Goal: Task Accomplishment & Management: Manage account settings

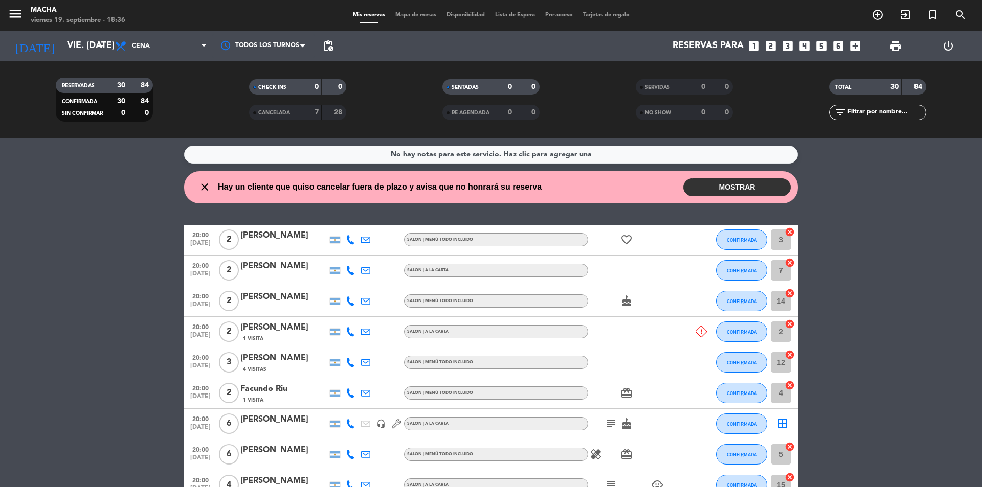
click at [706, 186] on button "MOSTRAR" at bounding box center [736, 187] width 107 height 18
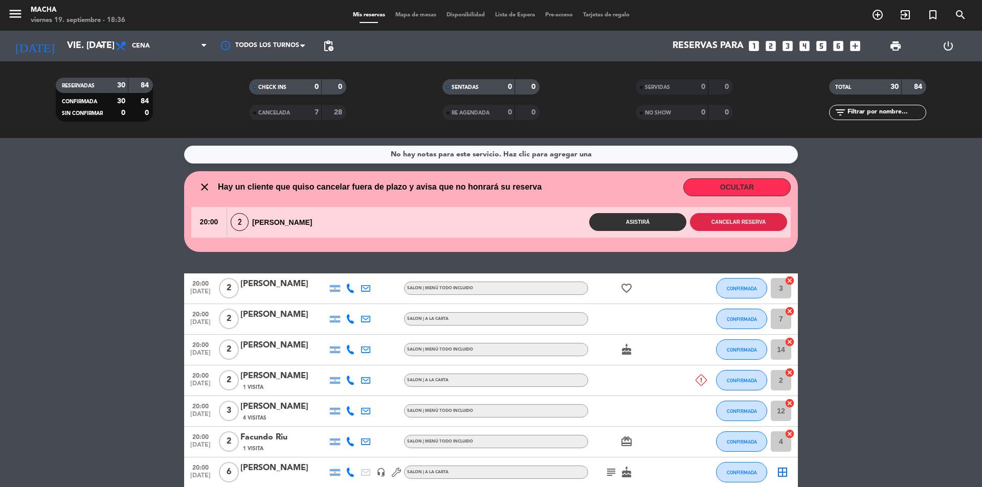
click at [716, 223] on button "Cancelar reserva" at bounding box center [738, 222] width 97 height 18
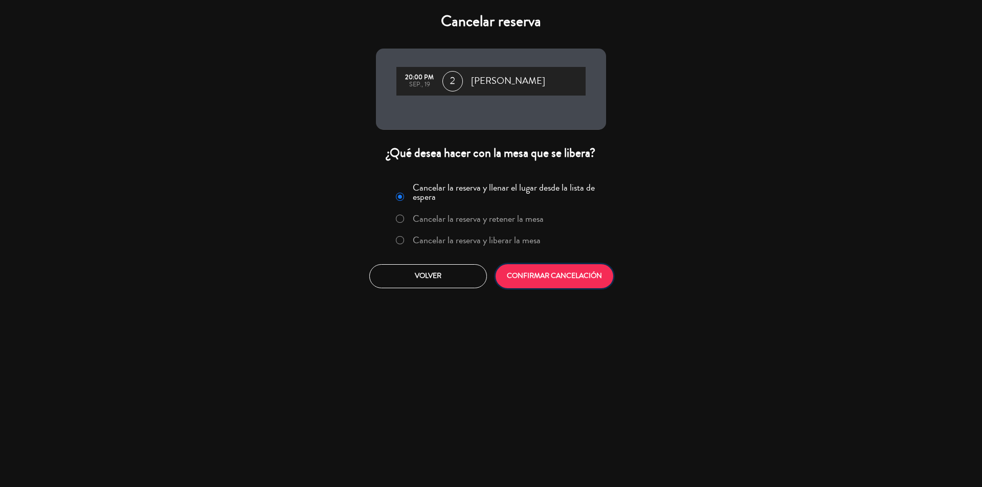
click at [541, 282] on button "CONFIRMAR CANCELACIÓN" at bounding box center [554, 276] width 118 height 24
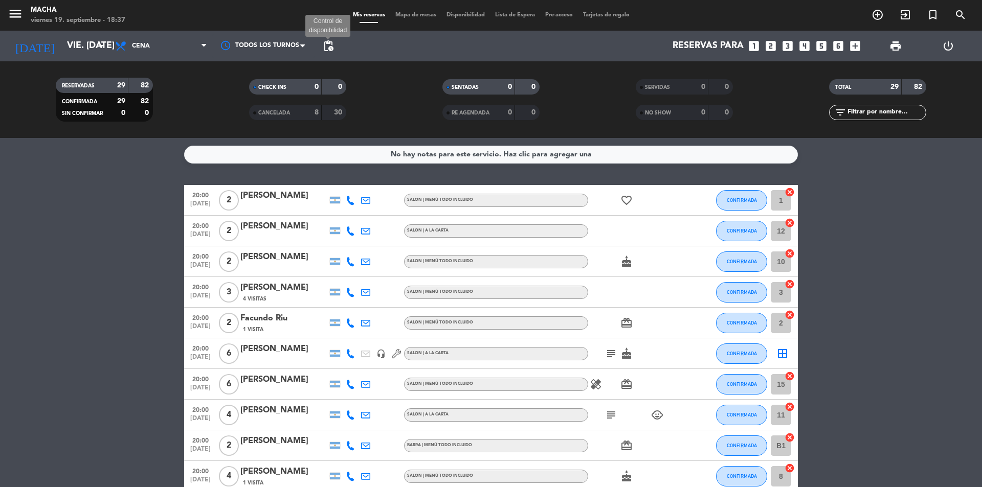
click at [330, 41] on span "pending_actions" at bounding box center [328, 46] width 12 height 12
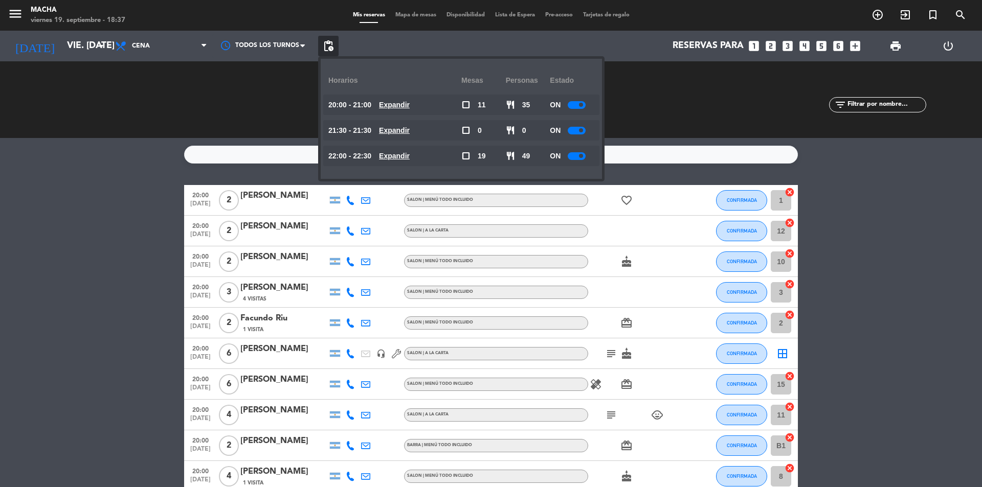
drag, startPoint x: 572, startPoint y: 104, endPoint x: 577, endPoint y: 125, distance: 21.5
click at [575, 104] on div at bounding box center [576, 105] width 18 height 8
click at [576, 130] on div at bounding box center [576, 131] width 18 height 8
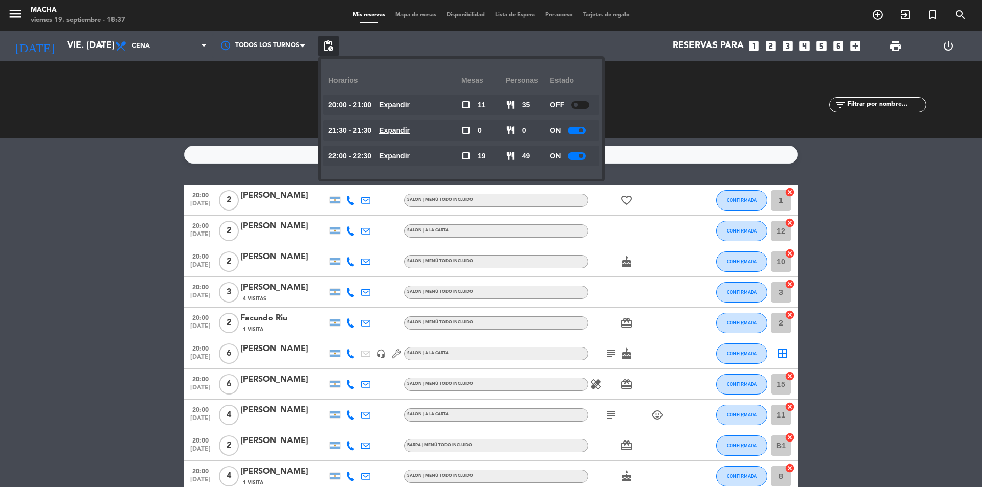
click at [579, 153] on div at bounding box center [576, 156] width 18 height 8
click at [579, 153] on div at bounding box center [580, 156] width 18 height 8
click at [575, 130] on div at bounding box center [576, 131] width 18 height 8
drag, startPoint x: 83, startPoint y: 148, endPoint x: 71, endPoint y: 146, distance: 11.9
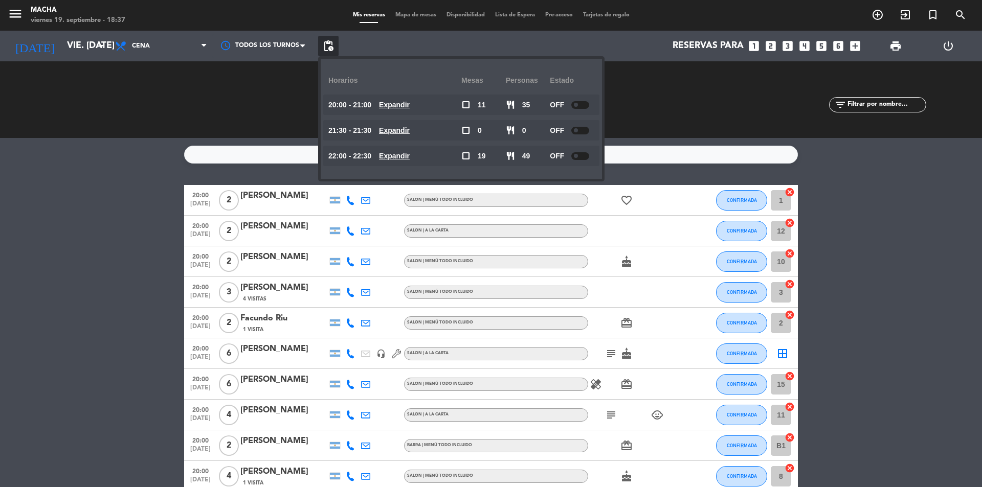
click at [81, 149] on service-notes "No hay notas para este servicio. Haz clic para agregar una" at bounding box center [491, 155] width 982 height 18
